Goal: Transaction & Acquisition: Purchase product/service

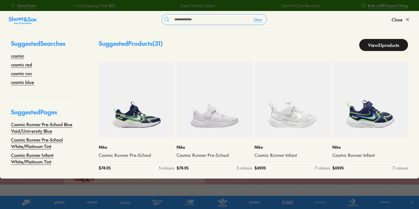
type input "**********"
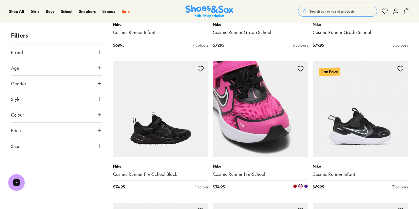
scroll to position [329, 0]
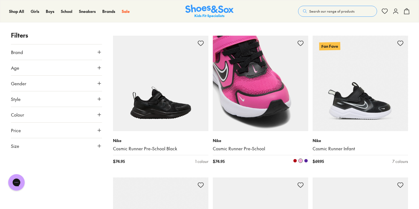
click at [245, 81] on img at bounding box center [260, 83] width 95 height 95
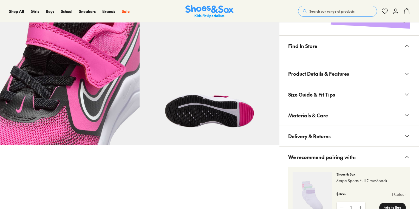
click at [317, 119] on span "Materials & Care" at bounding box center [308, 115] width 40 height 16
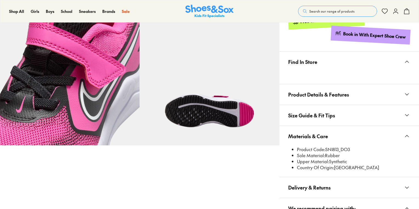
scroll to position [306, 0]
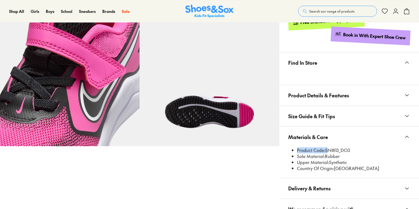
drag, startPoint x: 326, startPoint y: 133, endPoint x: 339, endPoint y: 134, distance: 12.9
click at [339, 134] on x-modal "Materials & Care Product Code: SNI813_DO3 Sole Material: Rubber Upper Material:…" at bounding box center [350, 153] width 140 height 52
select select "*"
click at [331, 158] on li "Sole Material: Rubber" at bounding box center [353, 156] width 113 height 6
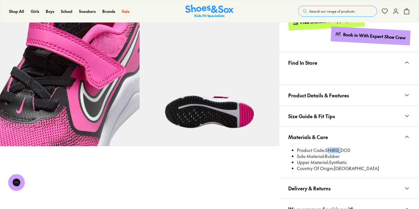
drag, startPoint x: 326, startPoint y: 149, endPoint x: 339, endPoint y: 150, distance: 12.6
click at [339, 150] on li "Product Code: SNI813_DO3" at bounding box center [353, 150] width 113 height 6
copy li "SNI813"
